Goal: Information Seeking & Learning: Learn about a topic

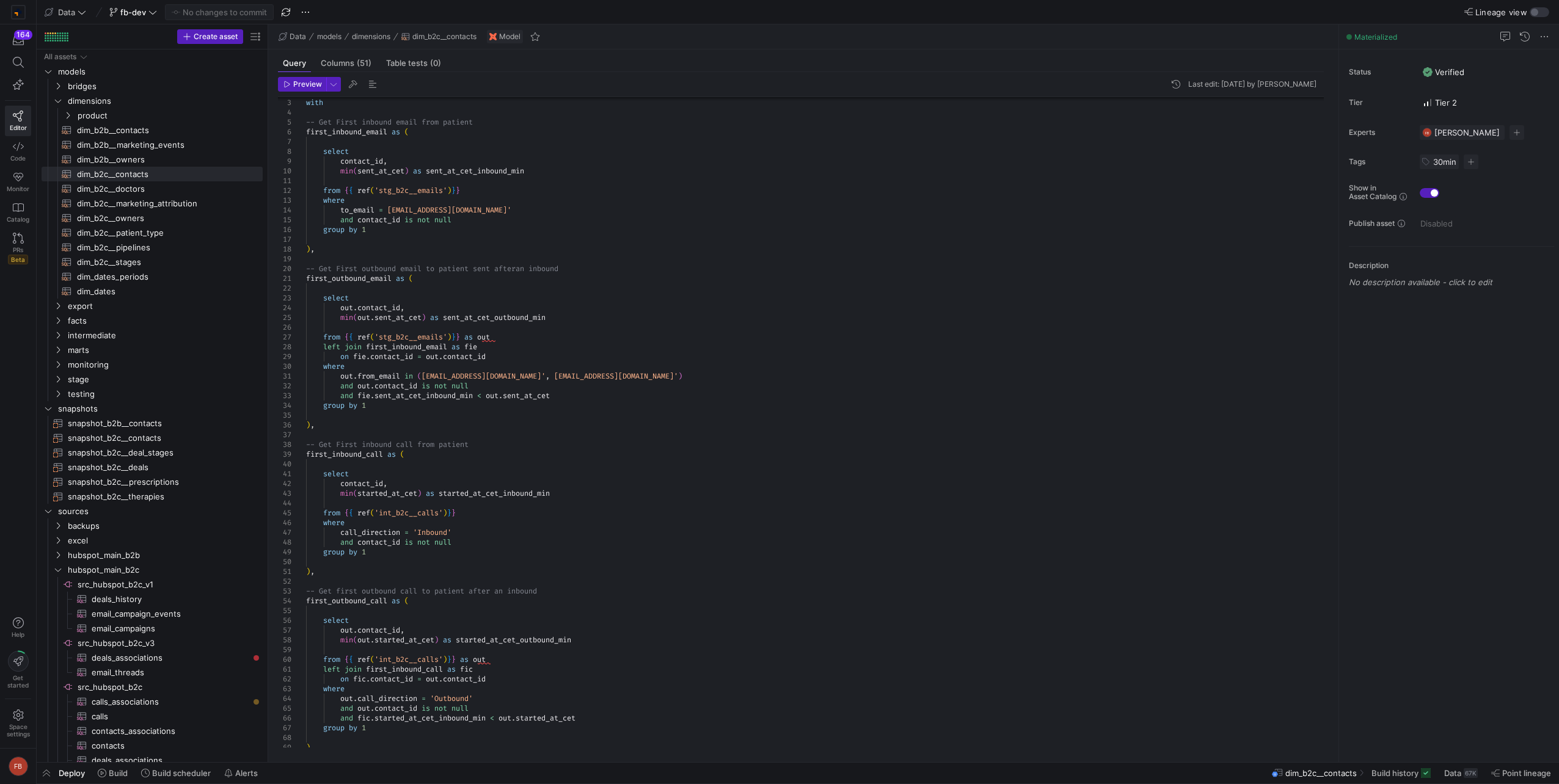
drag, startPoint x: 206, startPoint y: 222, endPoint x: 266, endPoint y: 218, distance: 60.1
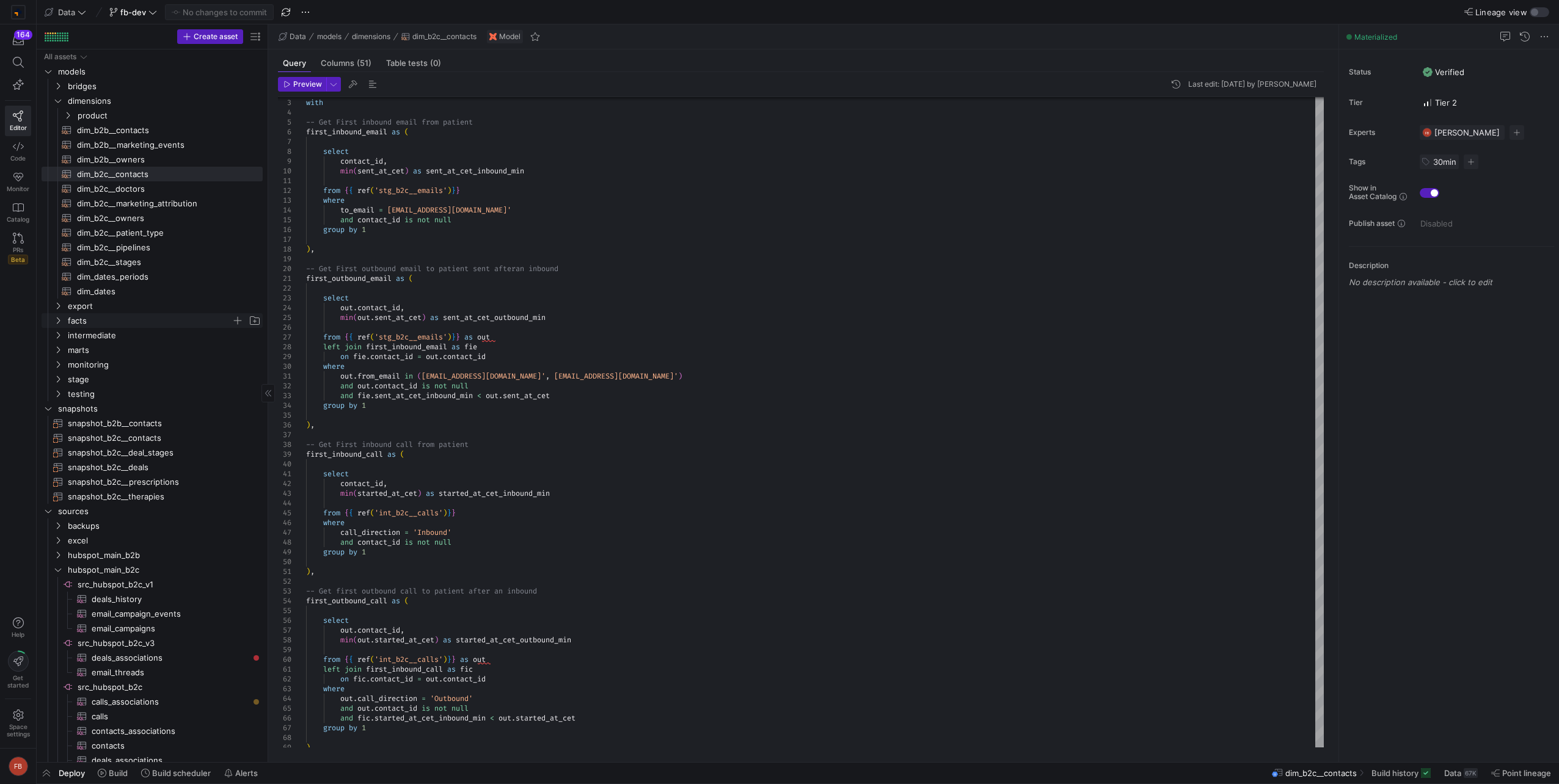
click at [61, 321] on icon "Press SPACE to select this row." at bounding box center [57, 320] width 9 height 7
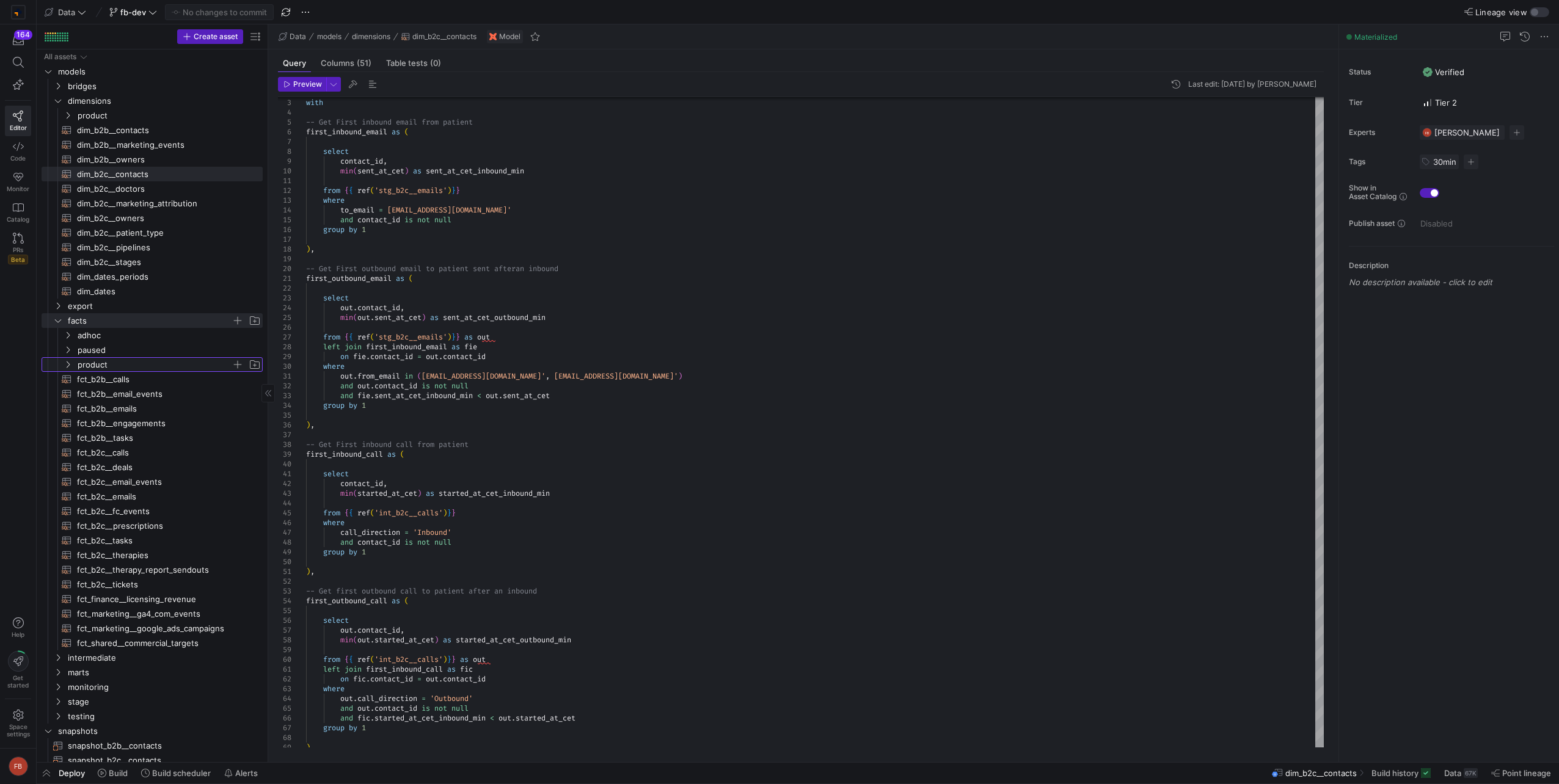
click at [69, 367] on icon "Press SPACE to select this row." at bounding box center [67, 364] width 9 height 7
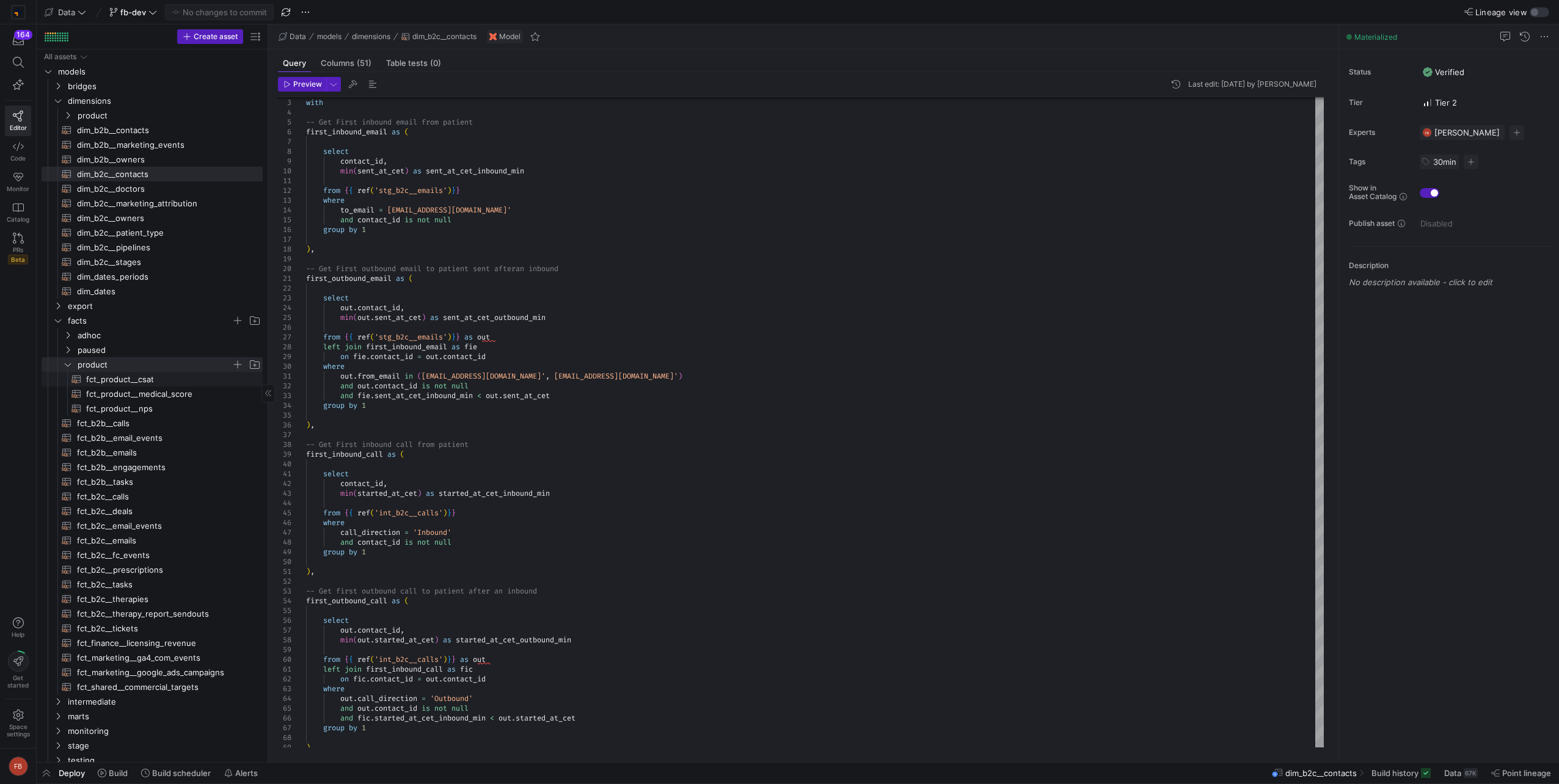
click at [170, 382] on span "fct_product__csat​​​​​​​​​​" at bounding box center [167, 379] width 163 height 14
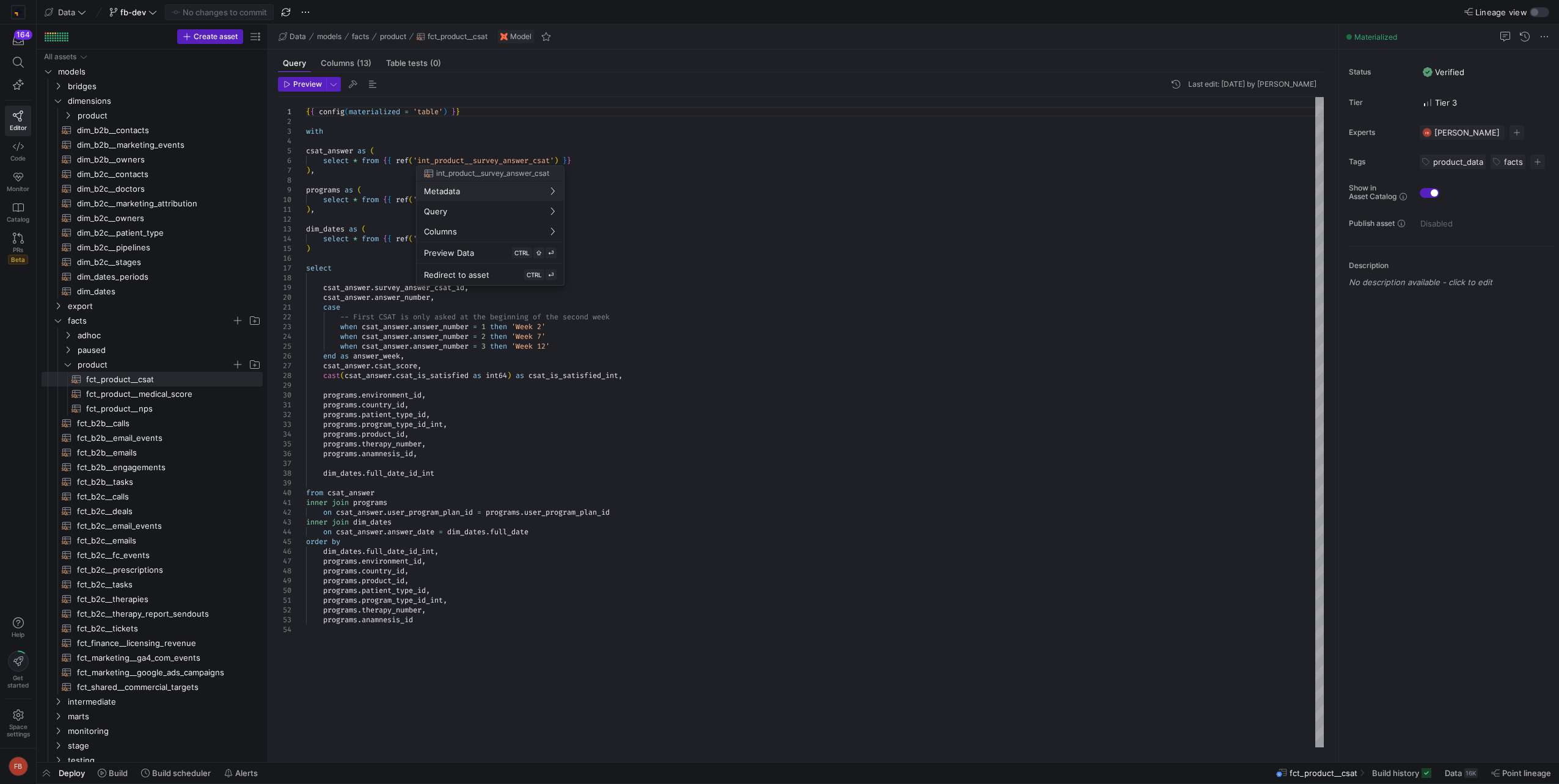
click at [617, 161] on div at bounding box center [780, 392] width 1559 height 784
click at [604, 159] on div at bounding box center [780, 392] width 1559 height 784
click at [554, 160] on div at bounding box center [780, 392] width 1559 height 784
click at [550, 160] on div at bounding box center [780, 392] width 1559 height 784
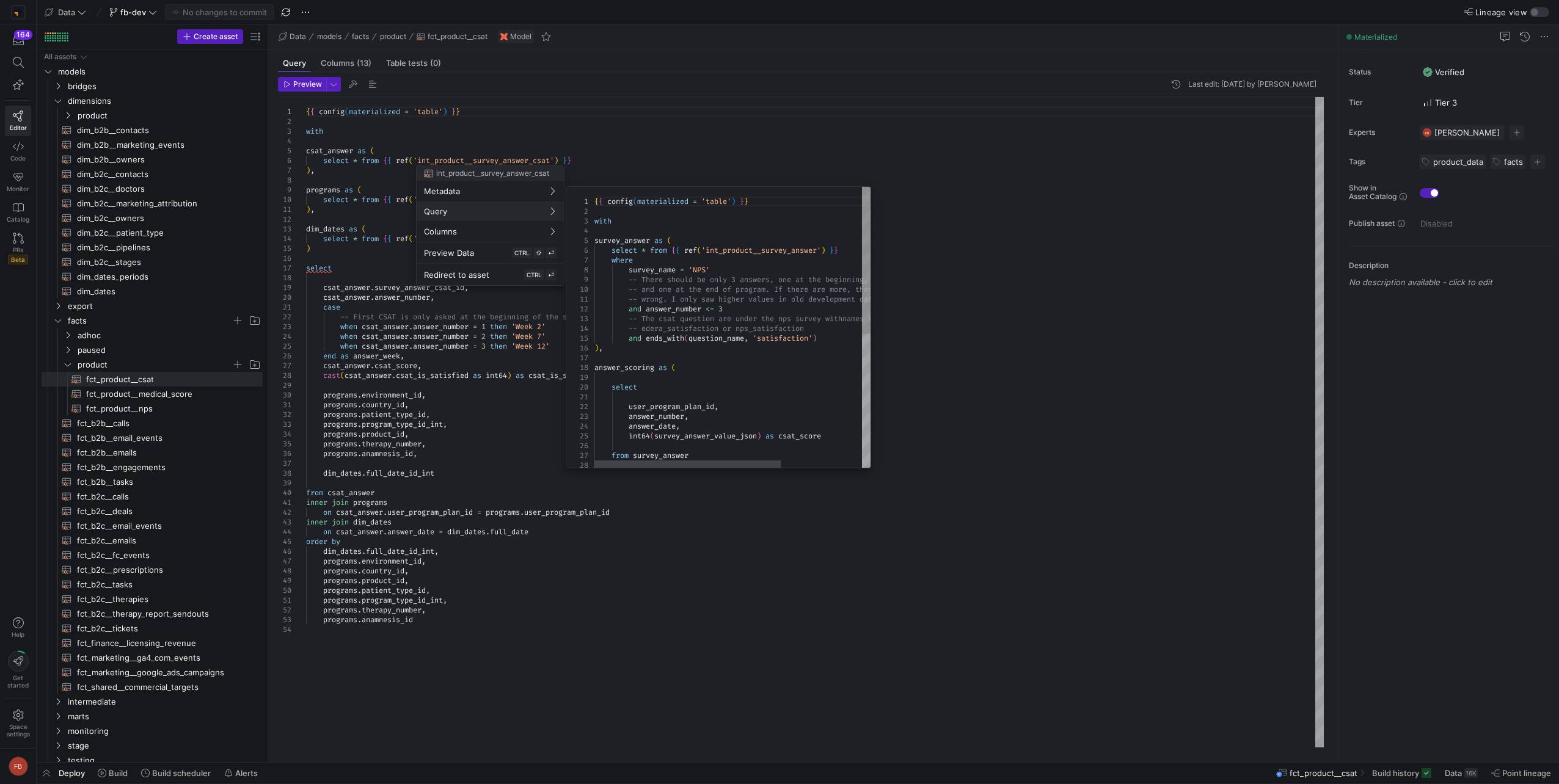
click at [156, 409] on div at bounding box center [780, 392] width 1559 height 784
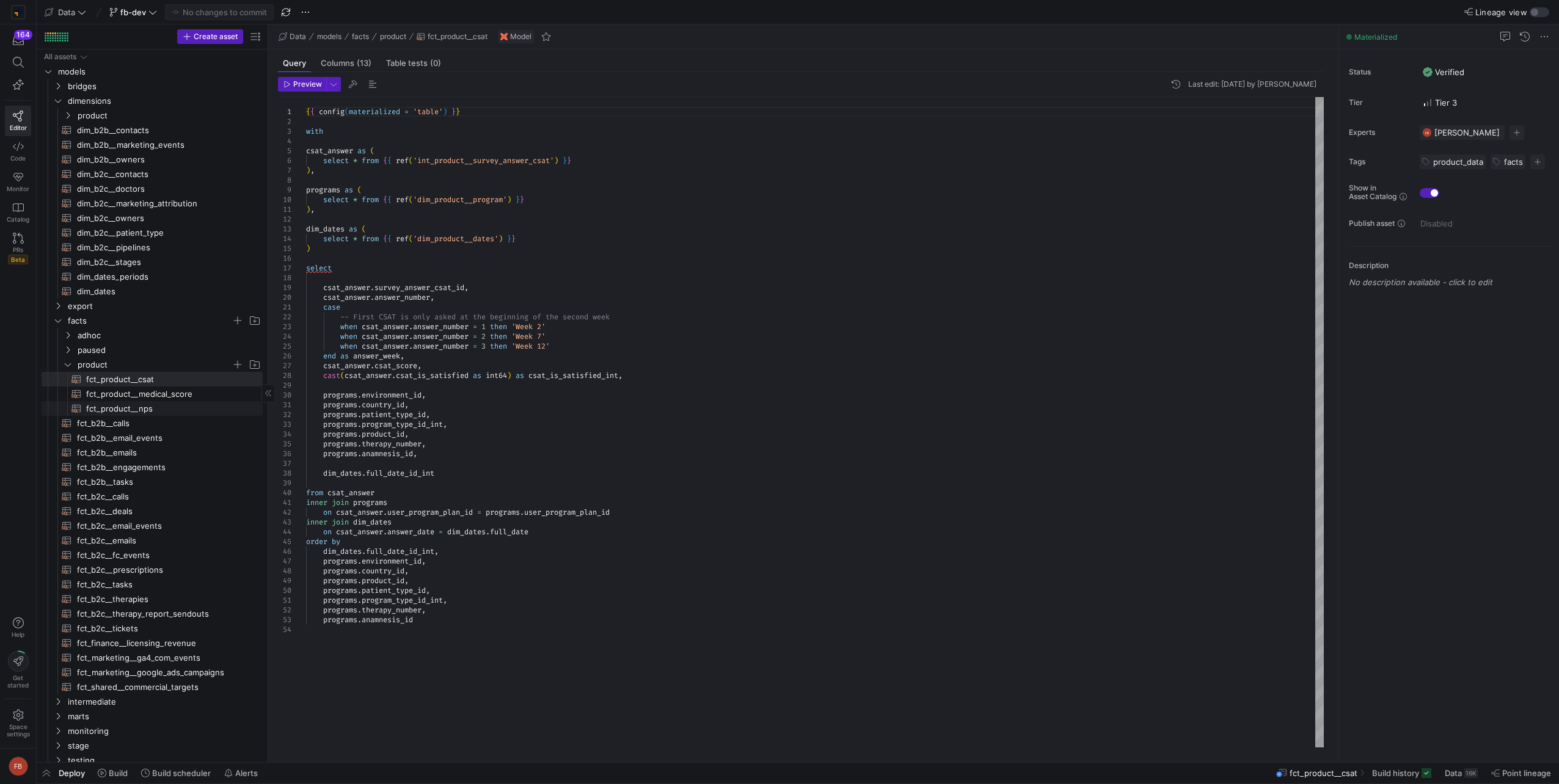
click at [153, 407] on span "fct_product__nps​​​​​​​​​​" at bounding box center [167, 409] width 163 height 14
click at [160, 375] on span "fct_product__csat​​​​​​​​​​" at bounding box center [167, 379] width 163 height 14
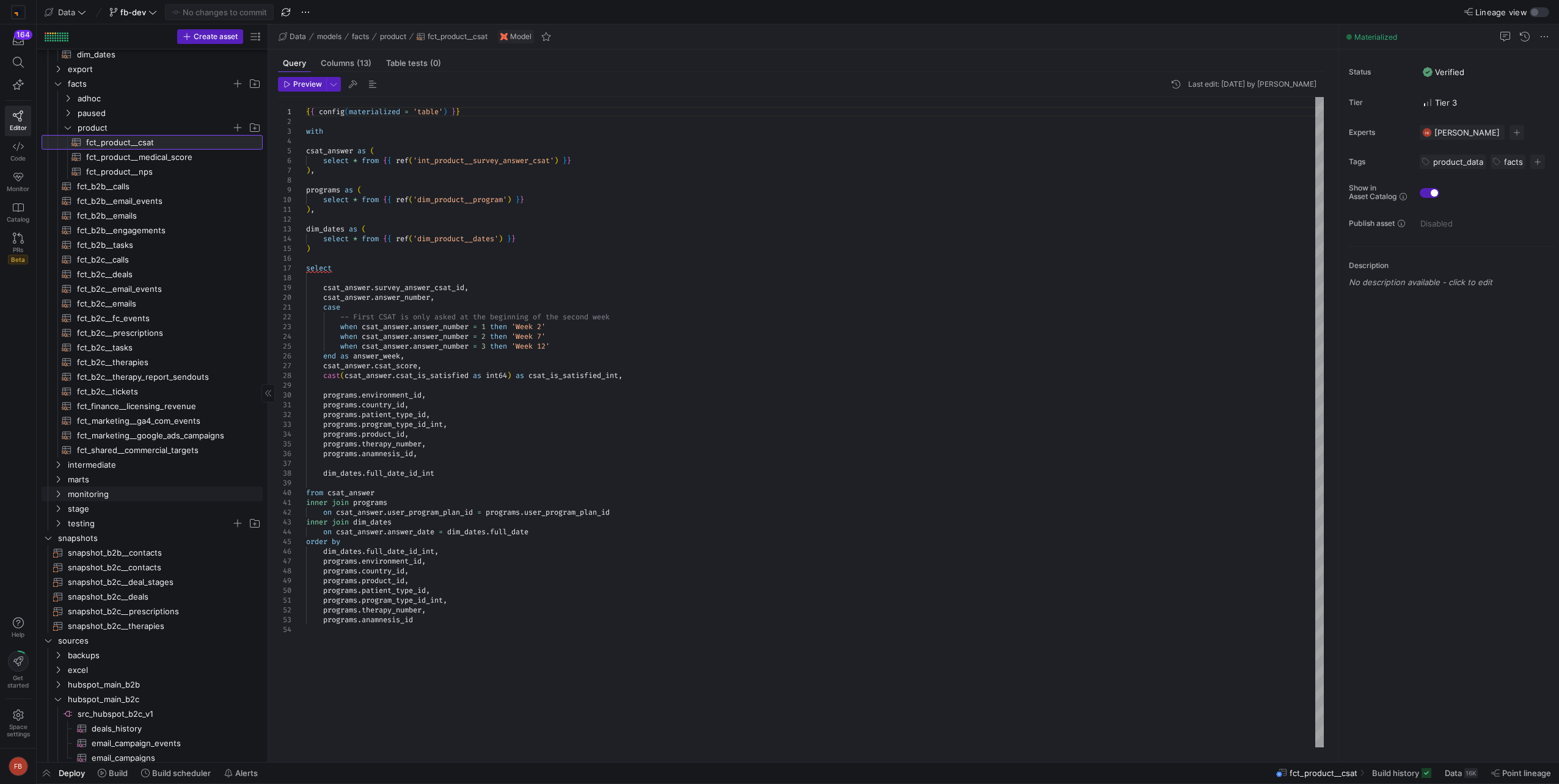
scroll to position [244, 0]
click at [54, 454] on icon "Press SPACE to select this row." at bounding box center [57, 457] width 9 height 7
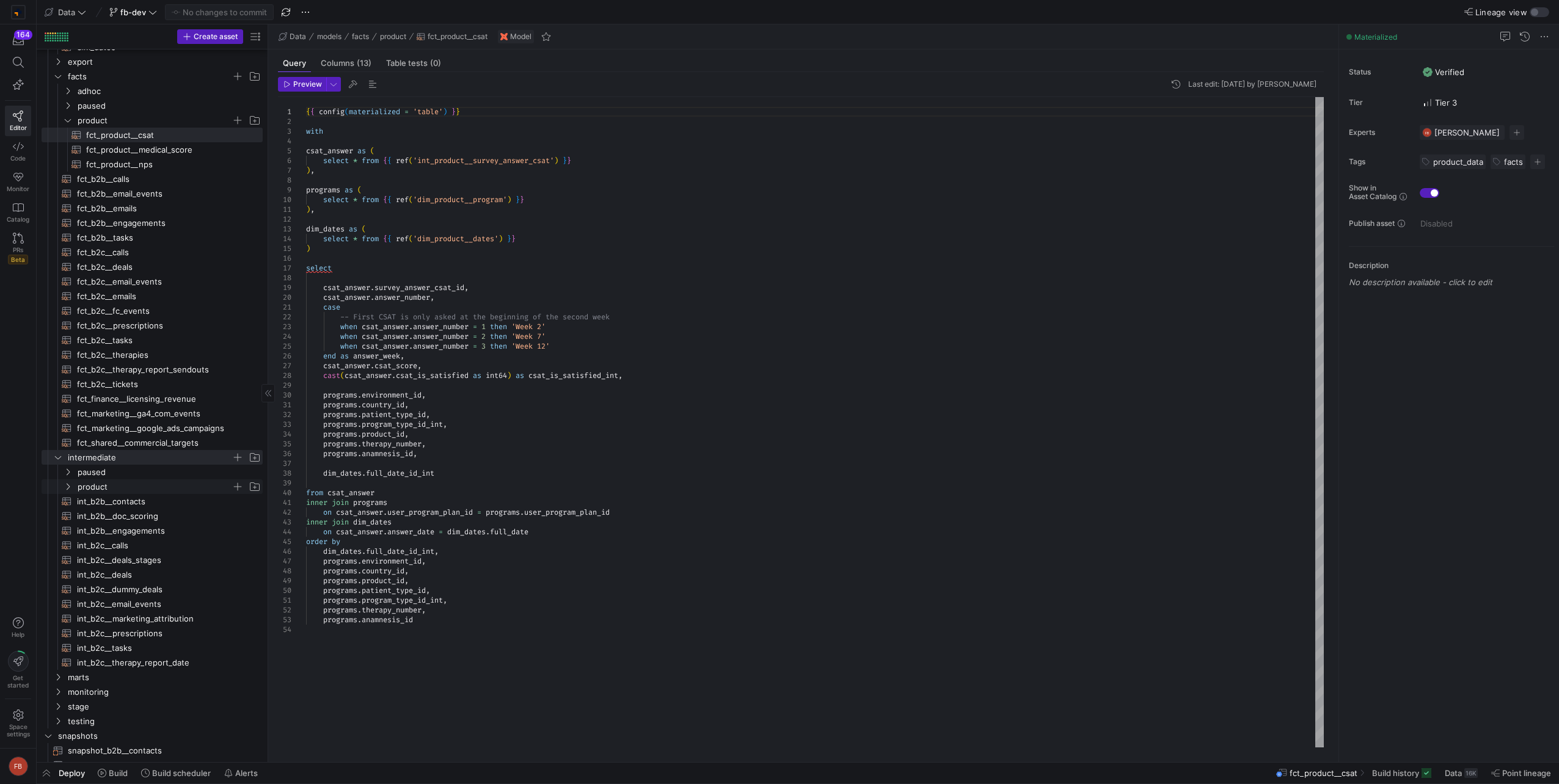
click at [155, 485] on span "product" at bounding box center [155, 486] width 154 height 14
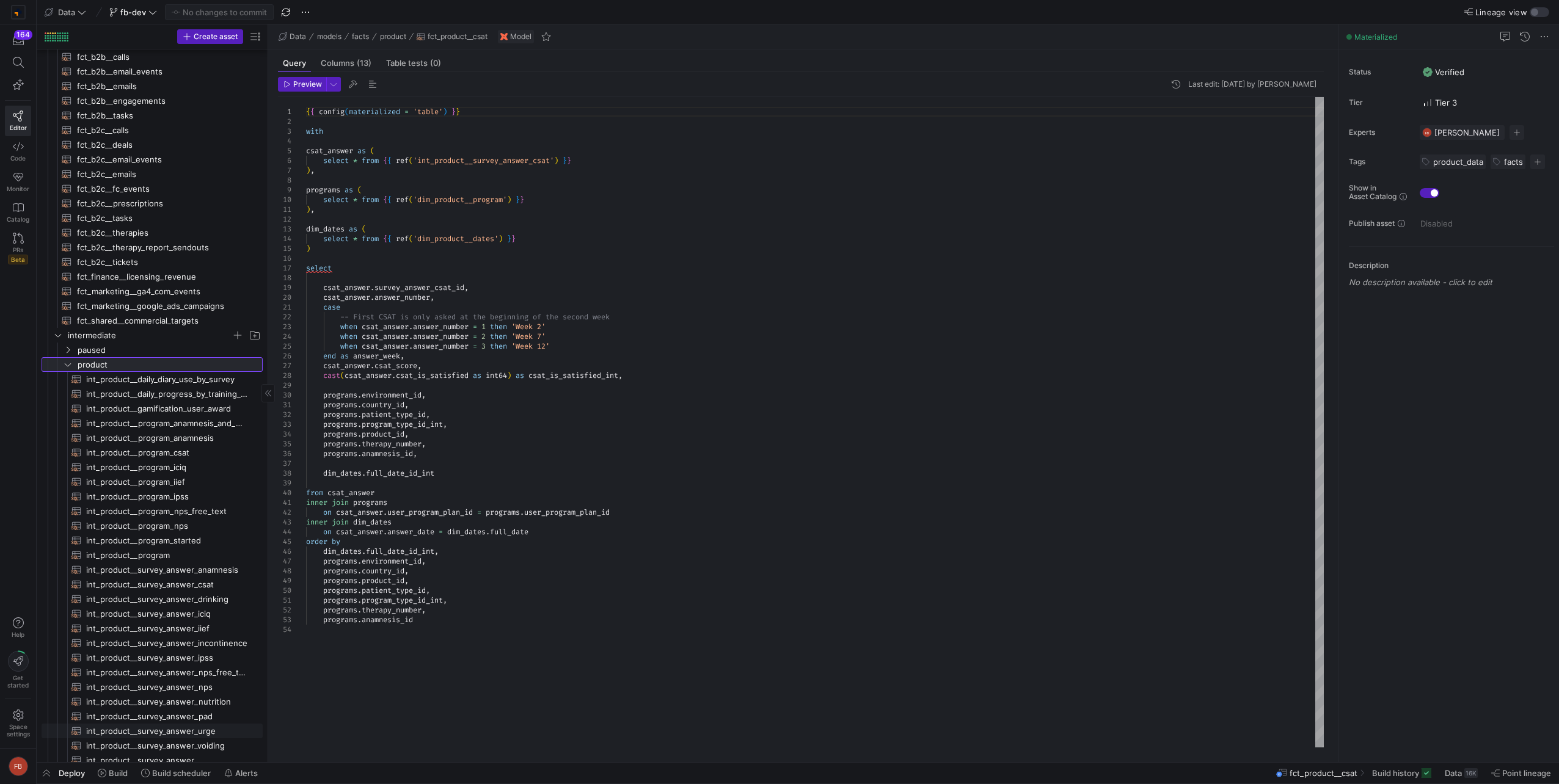
scroll to position [549, 0]
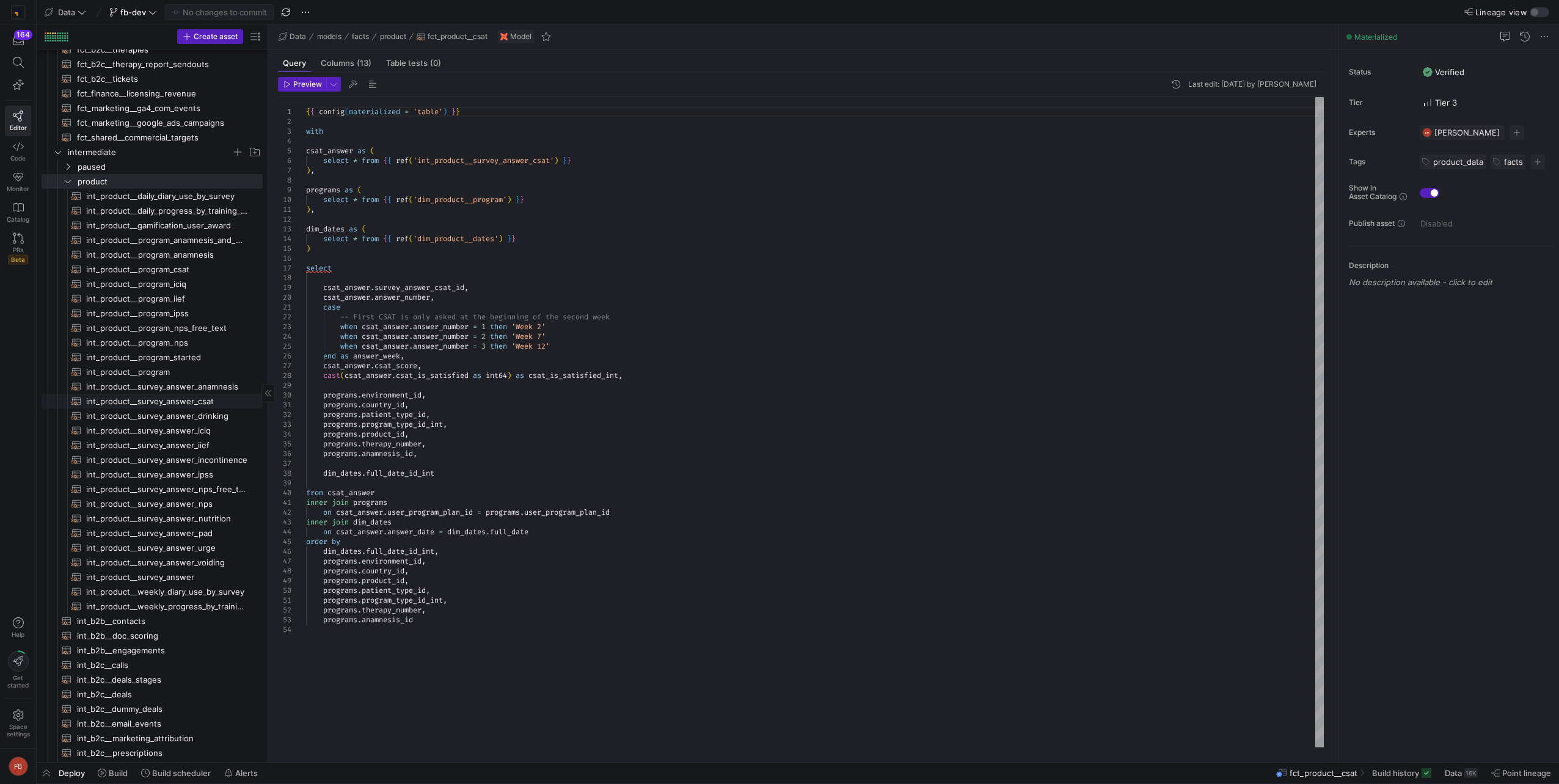
click at [195, 404] on span "int_product__survey_answer_csat​​​​​​​​​​" at bounding box center [167, 400] width 163 height 14
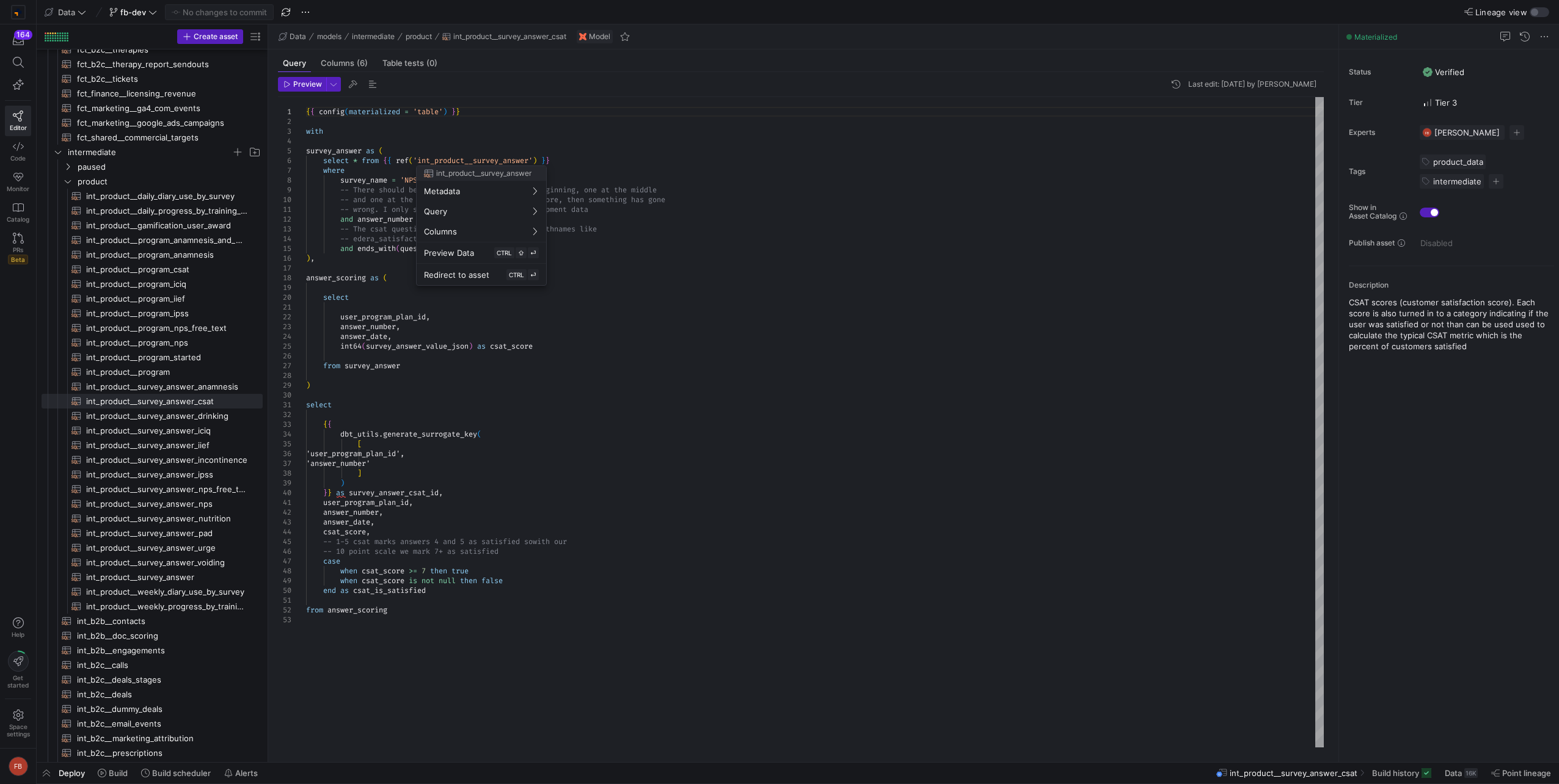
click at [741, 219] on div at bounding box center [780, 392] width 1559 height 784
click at [537, 240] on div "{ { config ( materialized = 'table' ) } } with survey_answer as ( select * from…" at bounding box center [814, 422] width 1017 height 651
drag, startPoint x: 355, startPoint y: 230, endPoint x: 571, endPoint y: 238, distance: 216.1
click at [571, 238] on div "{ { config ( materialized = 'table' ) } } with survey_answer as ( select * from…" at bounding box center [814, 422] width 1017 height 651
drag, startPoint x: 444, startPoint y: 183, endPoint x: 429, endPoint y: 182, distance: 15.0
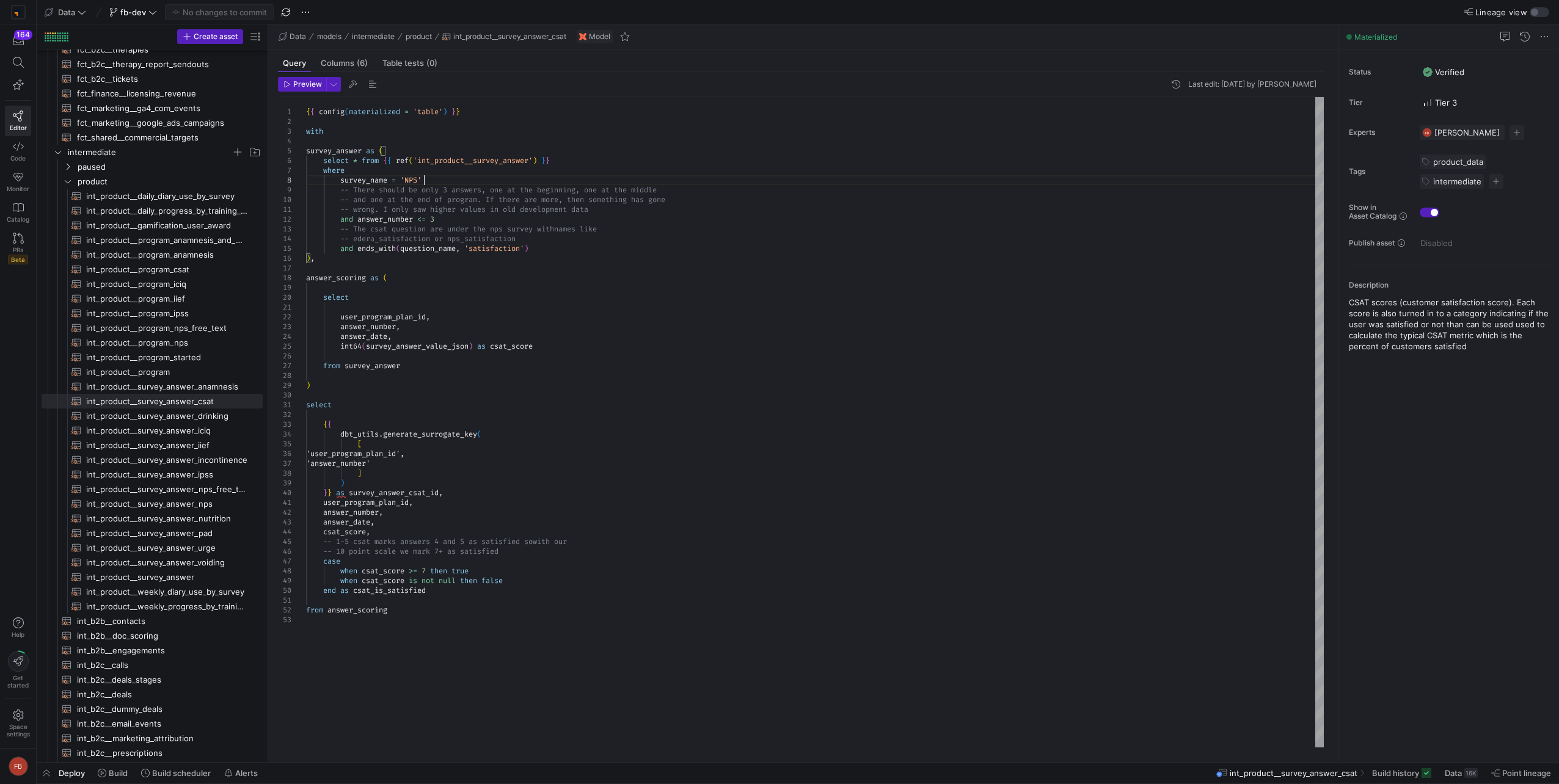
click at [429, 182] on div "{ { config ( materialized = 'table' ) } } with survey_answer as ( select * from…" at bounding box center [814, 422] width 1017 height 651
drag, startPoint x: 550, startPoint y: 249, endPoint x: 470, endPoint y: 248, distance: 80.0
click at [470, 248] on div "{ { config ( materialized = 'table' ) } } with survey_answer as ( select * from…" at bounding box center [814, 422] width 1017 height 651
click at [618, 255] on div "{ { config ( materialized = 'table' ) } } with survey_answer as ( select * from…" at bounding box center [814, 422] width 1017 height 651
click at [198, 574] on span "int_product__survey_answer​​​​​​​​​​" at bounding box center [167, 577] width 163 height 14
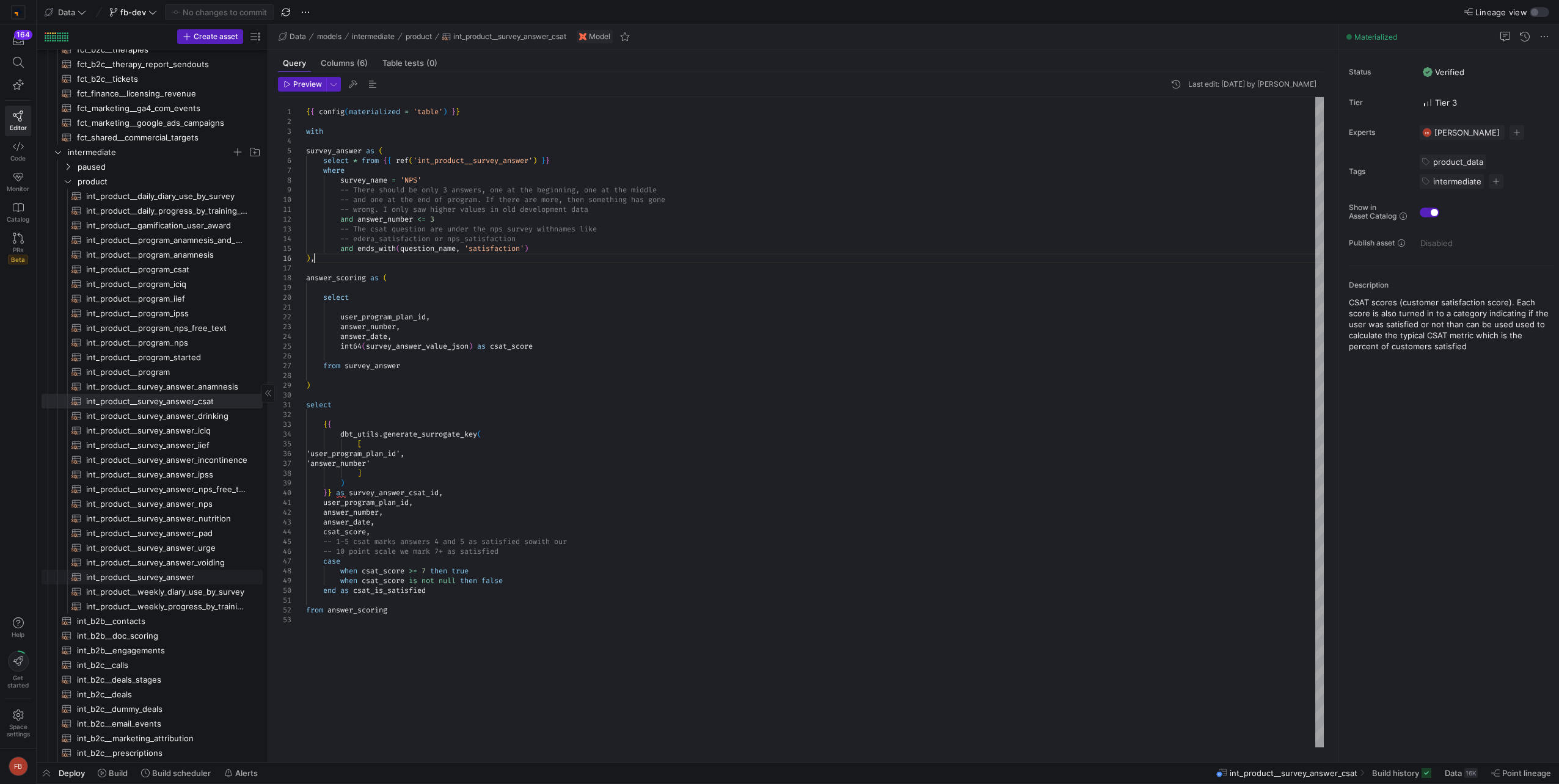
type textarea "{{ config(materialized = 'table') }} with surveys as ( select * from {{ ref('st…"
